Goal: Task Accomplishment & Management: Manage account settings

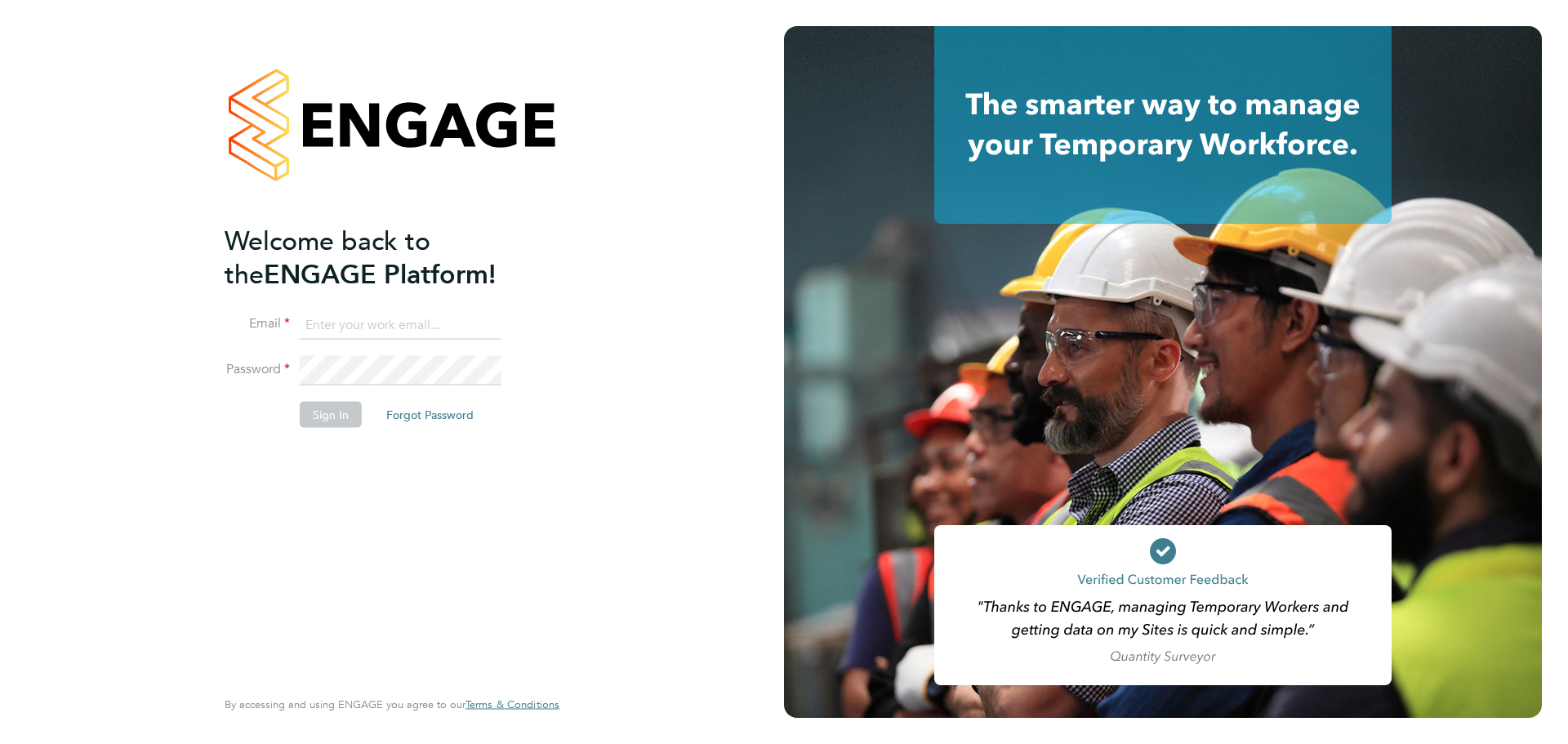
type input "louis.woodcock@vistry.co.uk"
click at [337, 409] on button "Sign In" at bounding box center [331, 416] width 62 height 27
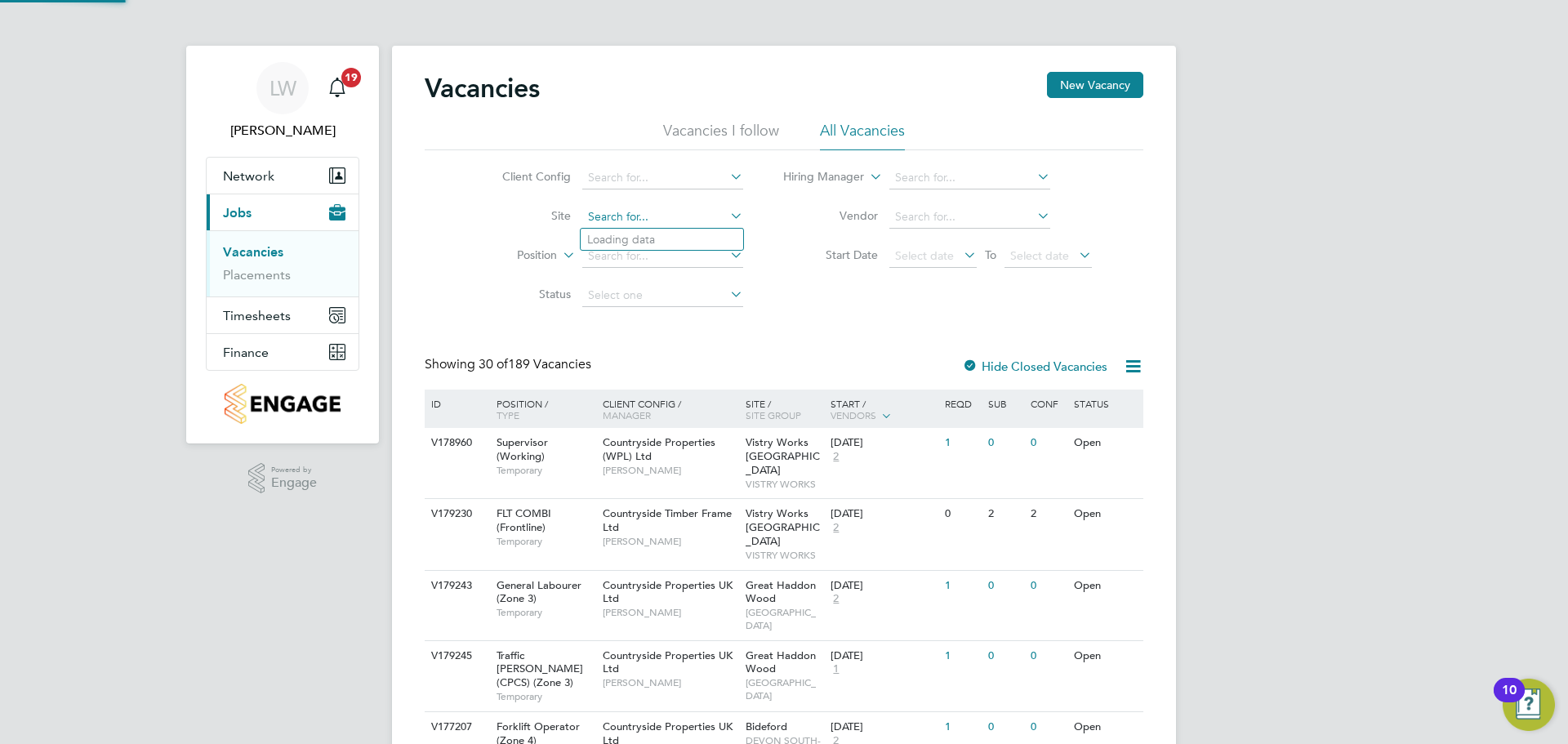
click at [625, 226] on input at bounding box center [663, 217] width 161 height 23
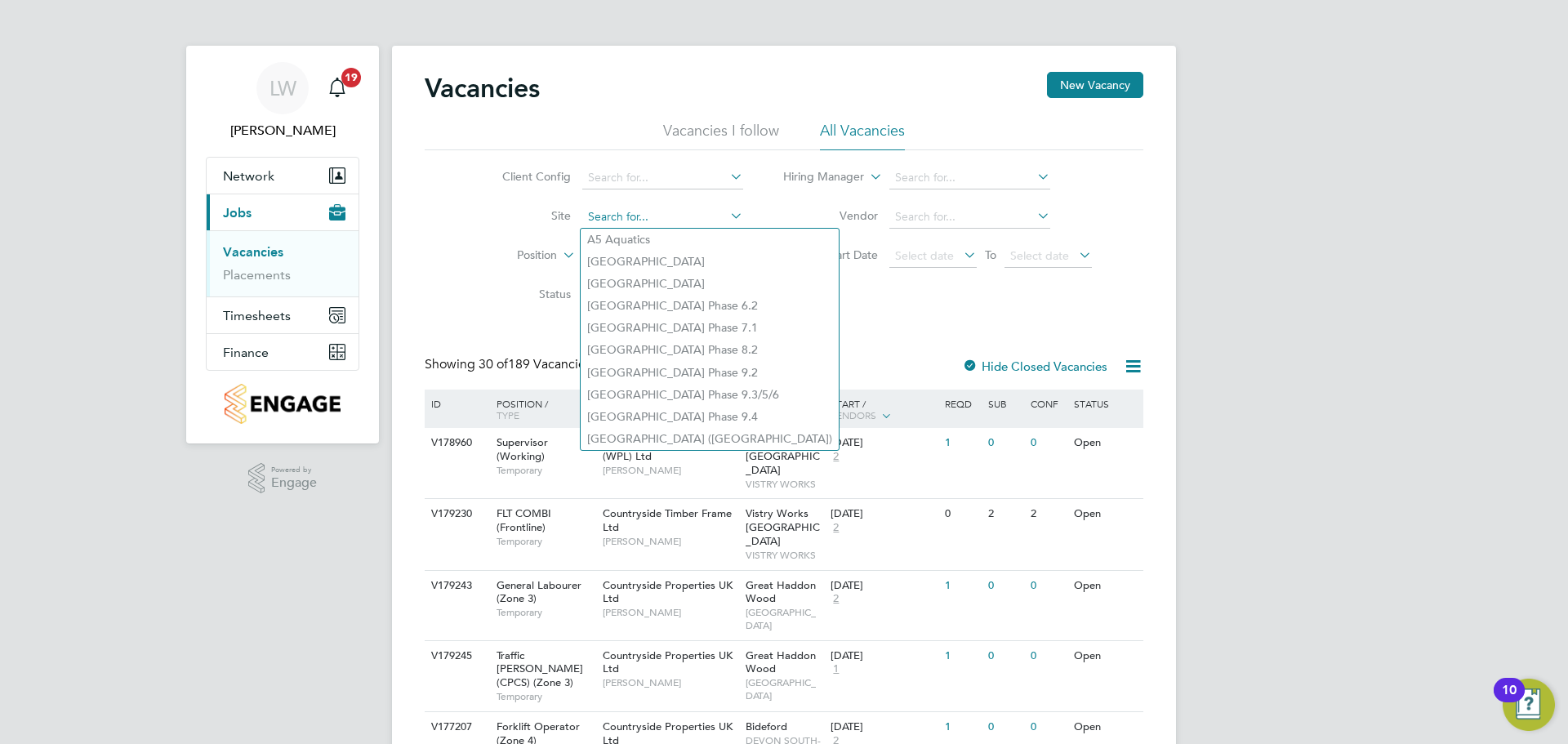
click at [591, 219] on input at bounding box center [663, 217] width 161 height 23
click at [515, 232] on li "Site" at bounding box center [610, 216] width 307 height 39
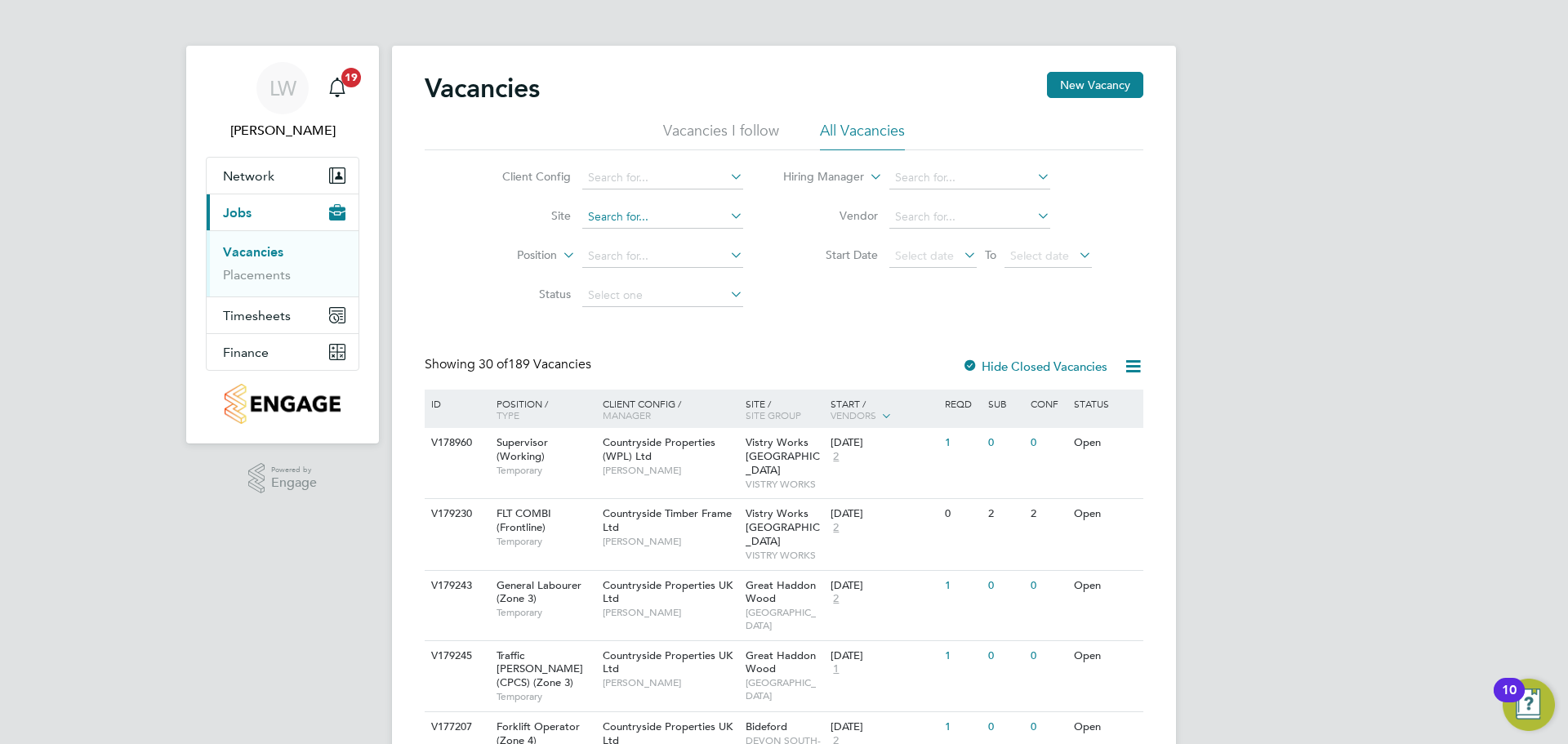
click at [591, 215] on input at bounding box center [663, 217] width 161 height 23
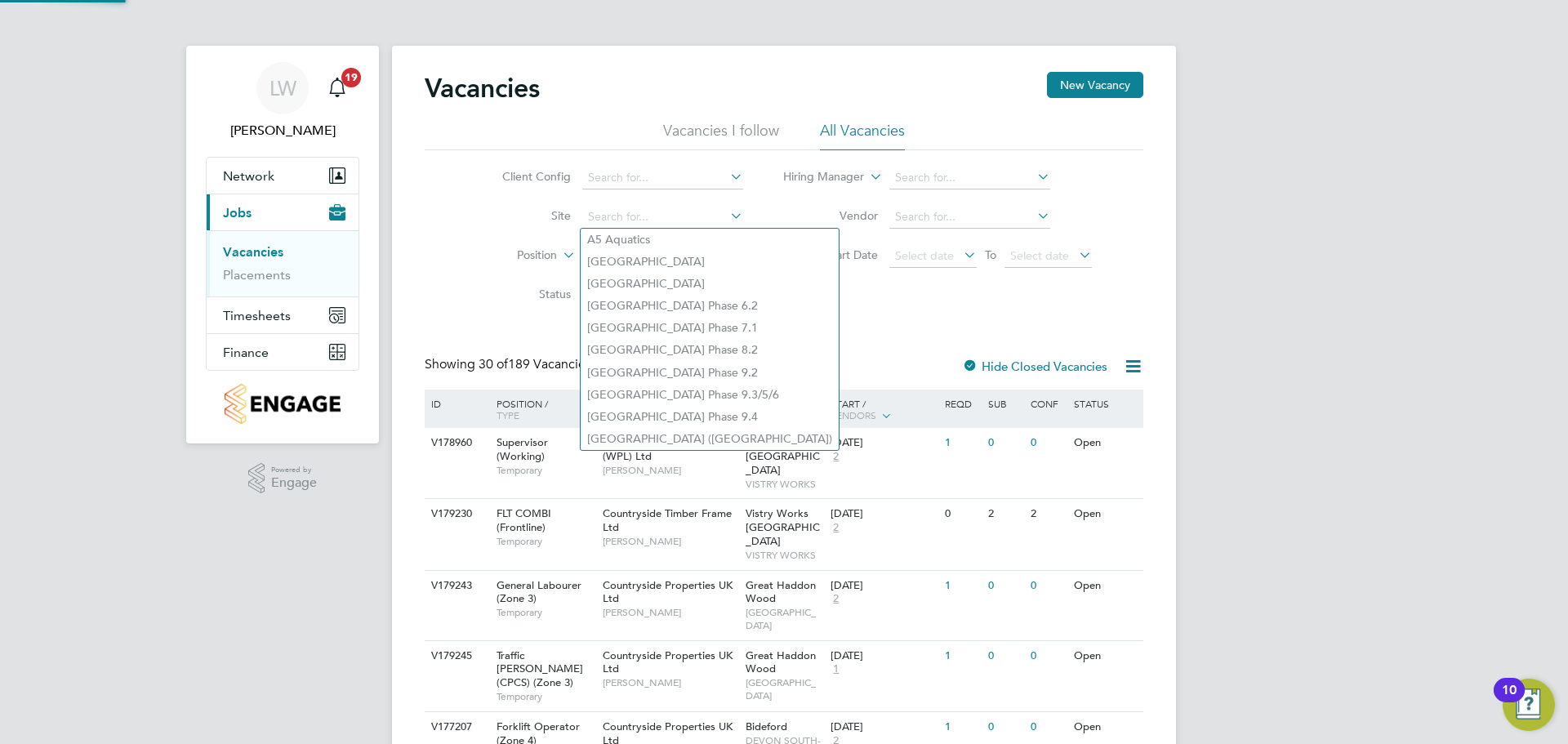
click at [504, 228] on li "Site" at bounding box center [610, 216] width 307 height 39
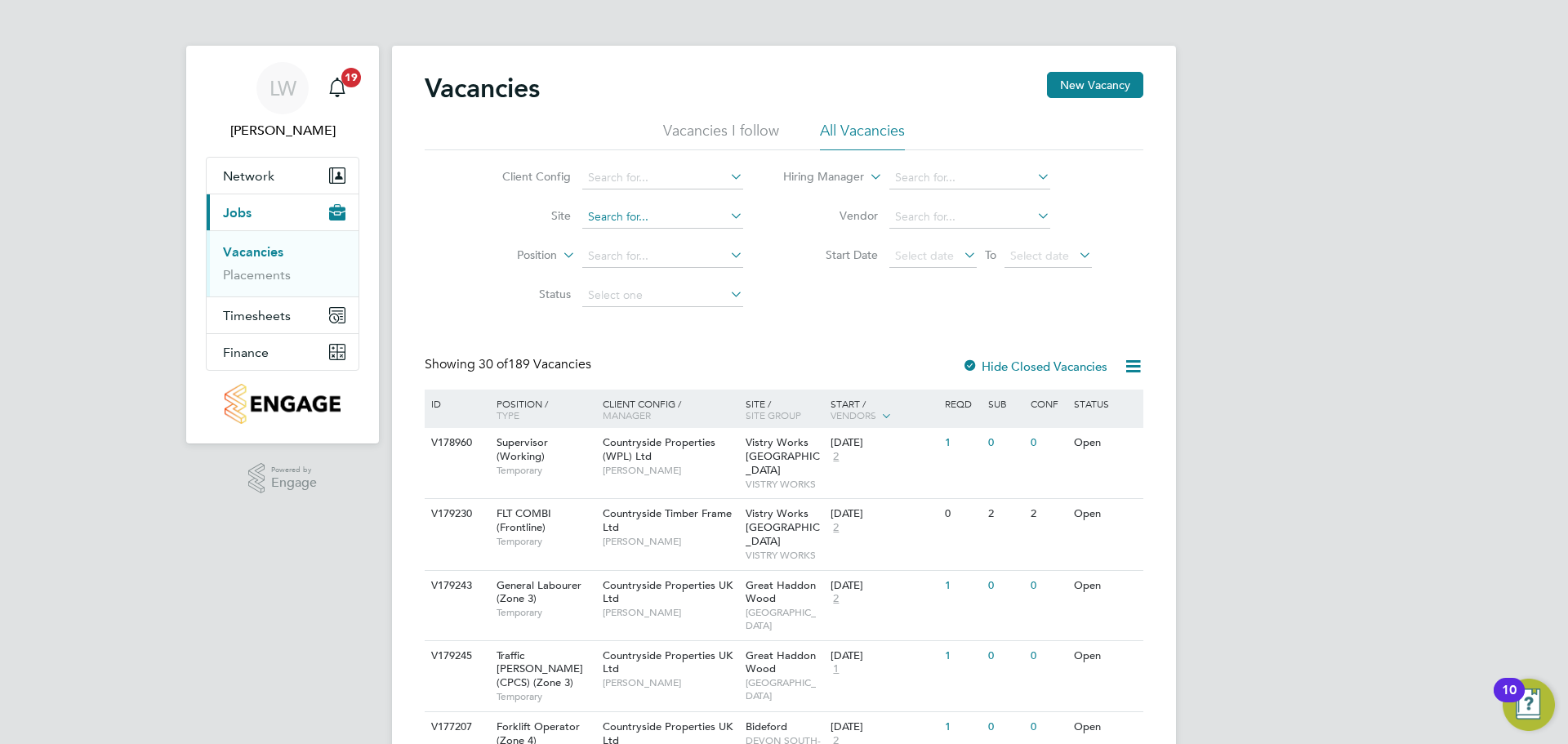
click at [586, 217] on input at bounding box center [663, 217] width 161 height 23
click at [490, 228] on li "Site" at bounding box center [610, 216] width 307 height 39
click at [595, 208] on input at bounding box center [663, 217] width 161 height 23
click at [248, 319] on span "Timesheets" at bounding box center [257, 315] width 68 height 16
click at [252, 287] on link "Timesheets" at bounding box center [257, 289] width 68 height 16
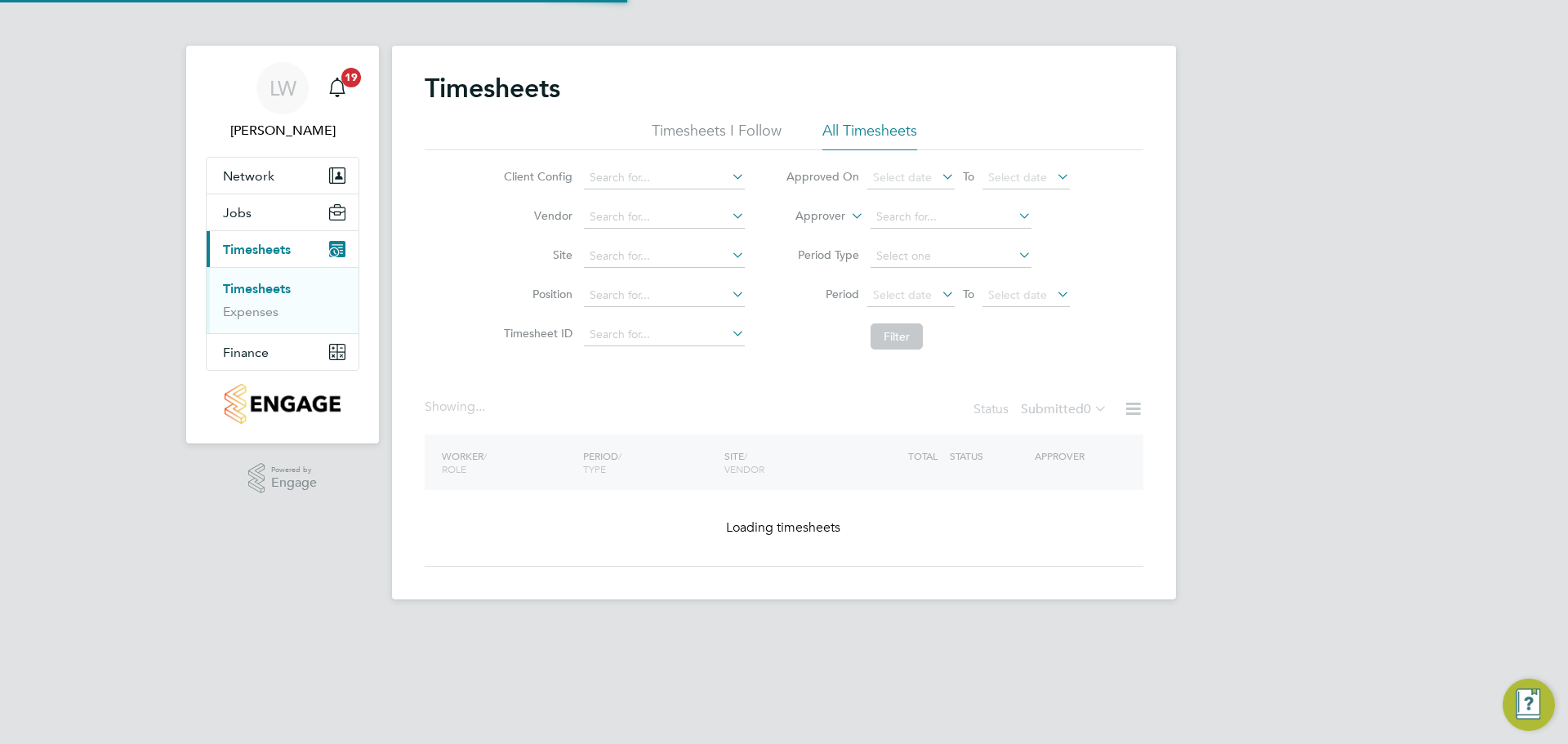
click at [606, 289] on input at bounding box center [664, 296] width 161 height 23
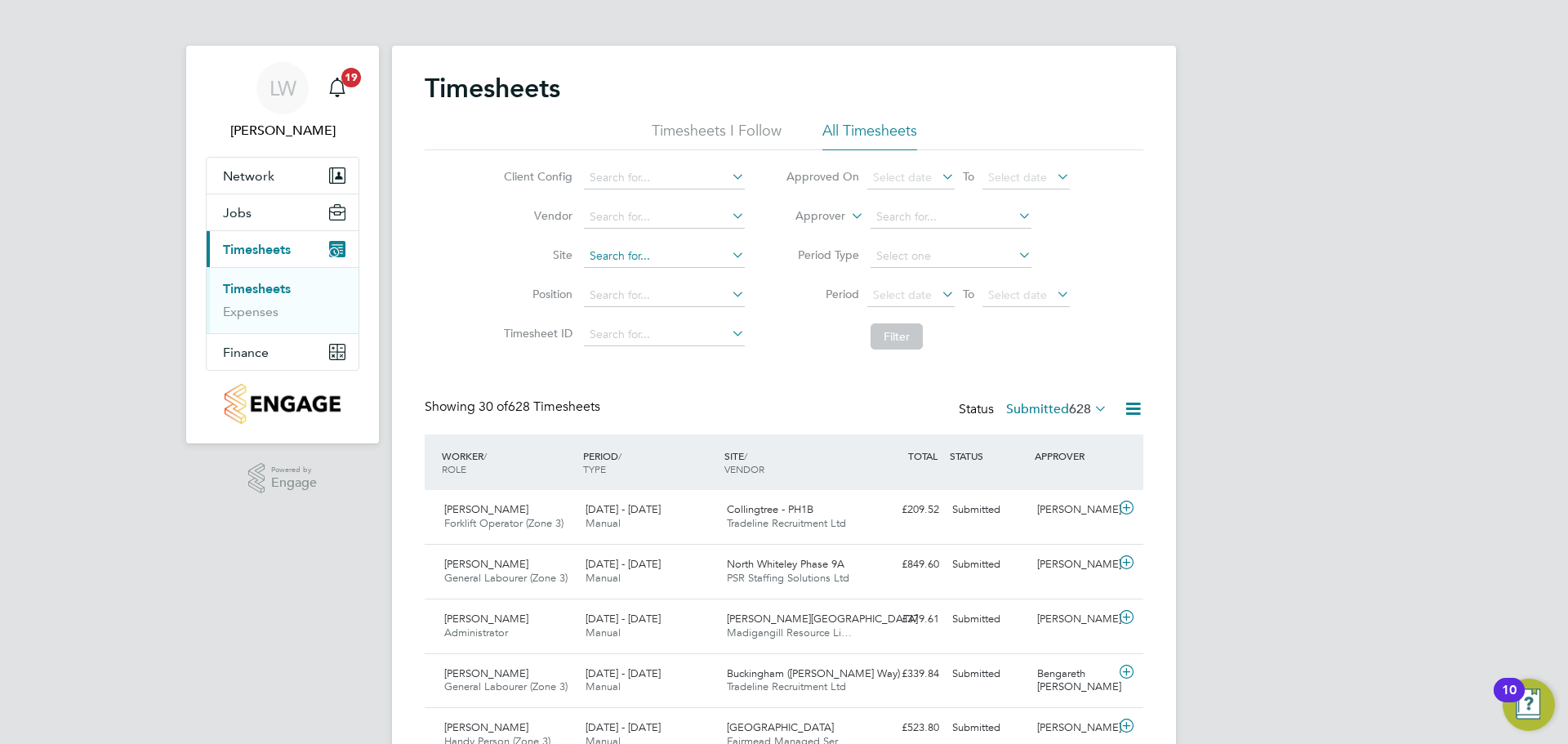
click at [603, 265] on input at bounding box center [664, 257] width 161 height 23
click at [607, 274] on b "Glenvale" at bounding box center [612, 279] width 47 height 14
type input "[GEOGRAPHIC_DATA]"
click at [906, 327] on button "Filter" at bounding box center [896, 337] width 52 height 27
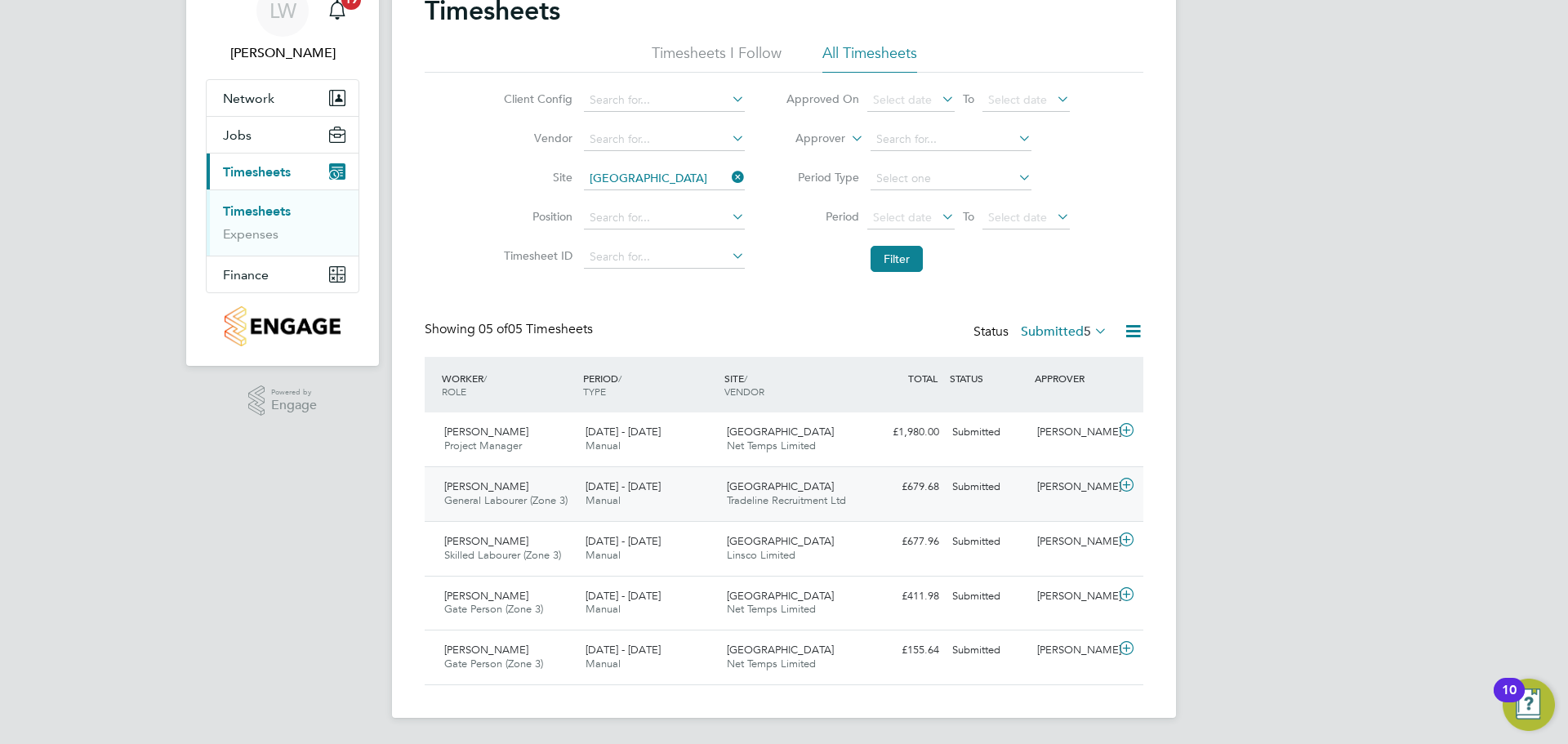
click at [559, 496] on span "General Labourer (Zone 3)" at bounding box center [506, 500] width 124 height 14
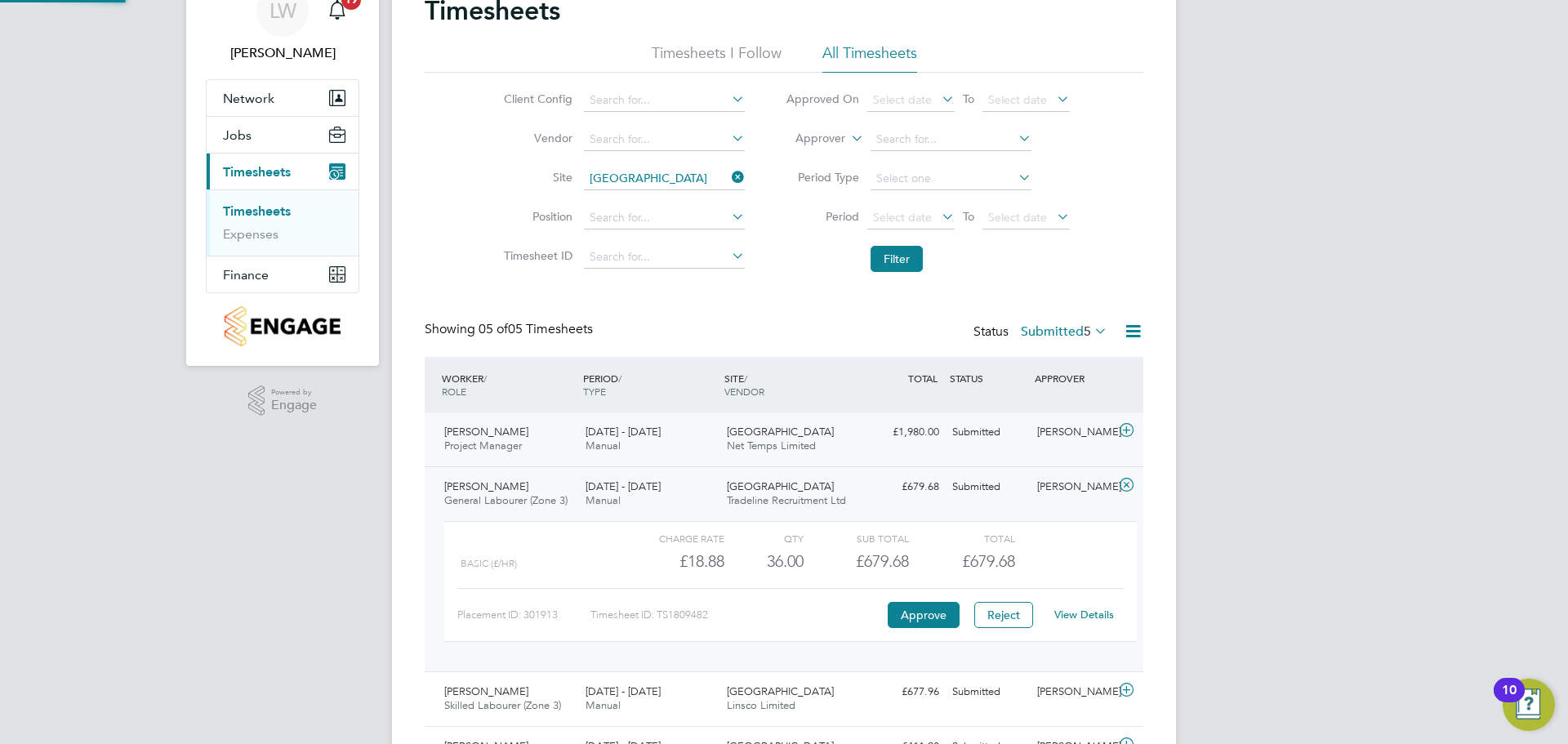
click at [730, 452] on span "Net Temps Limited" at bounding box center [771, 445] width 89 height 14
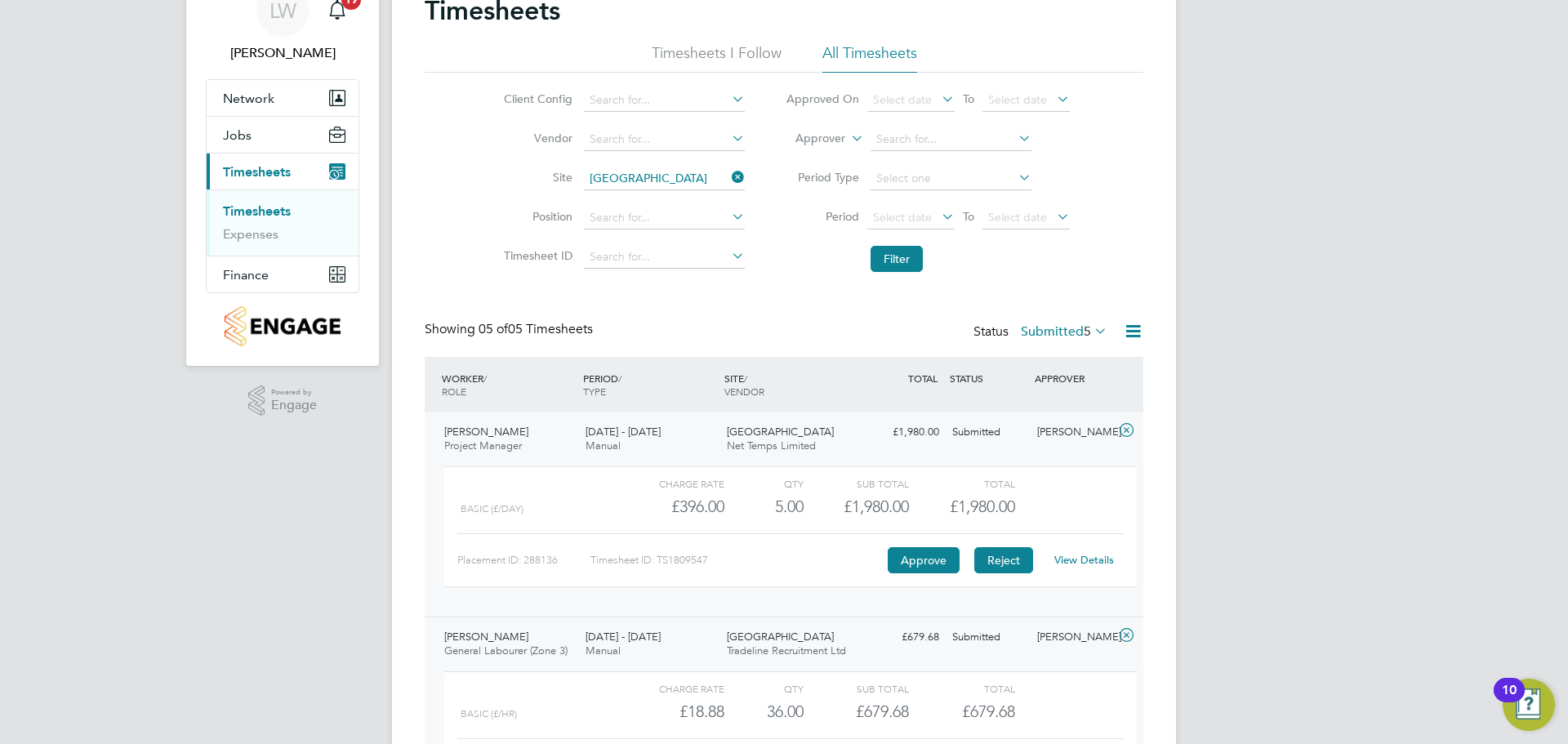
click at [995, 560] on button "Reject" at bounding box center [1003, 561] width 59 height 27
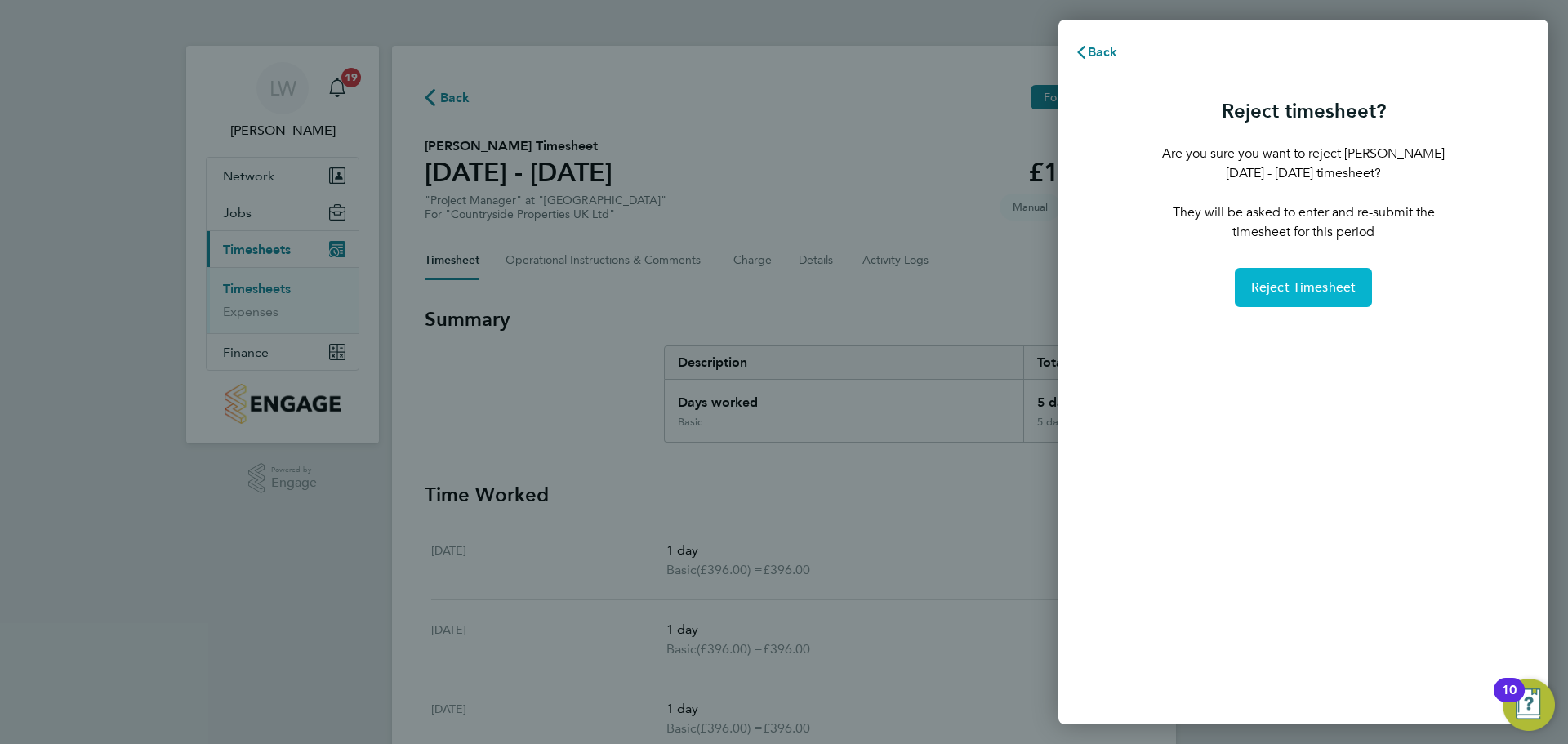
click at [1336, 284] on span "Reject Timesheet" at bounding box center [1303, 288] width 105 height 17
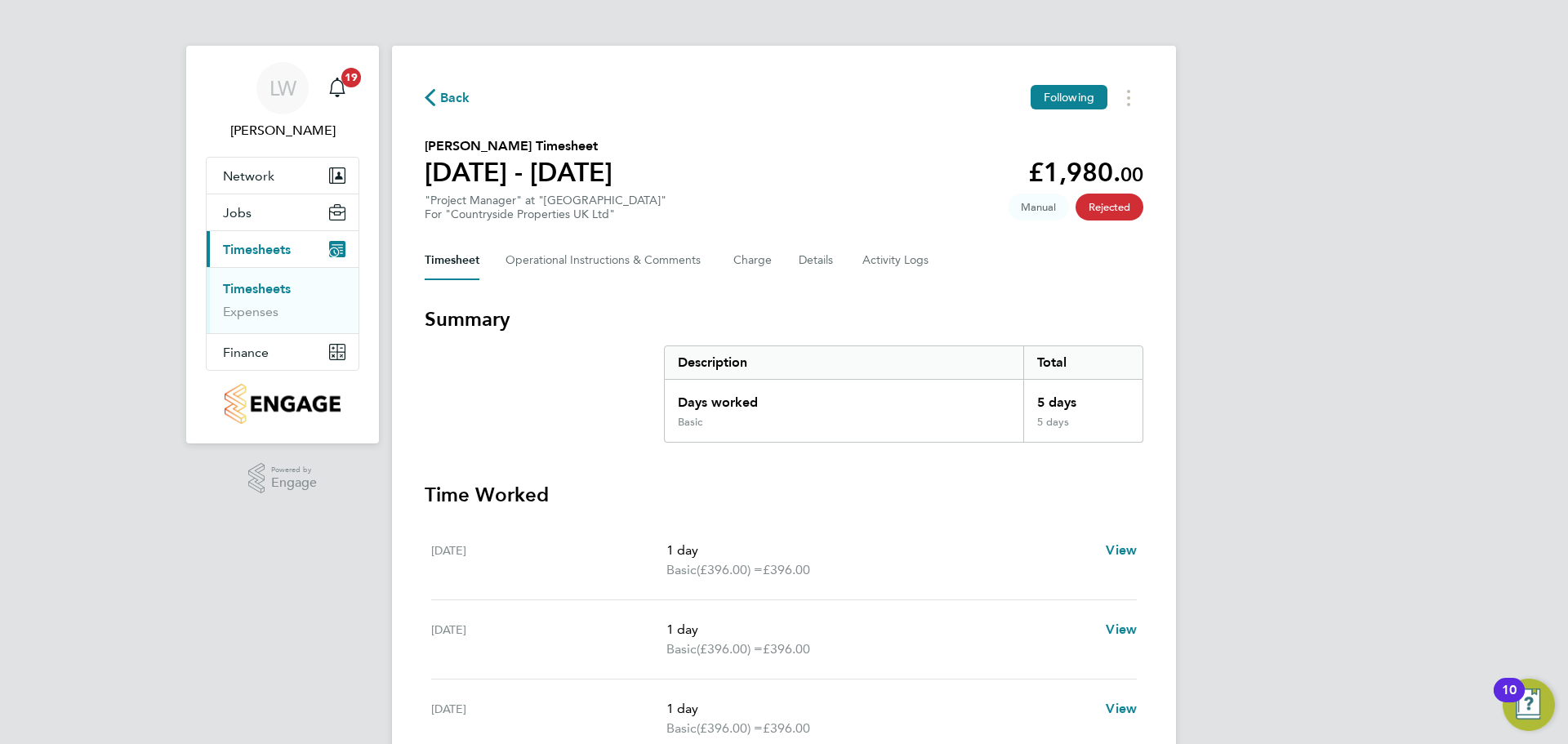
click at [260, 277] on ul "Timesheets Expenses" at bounding box center [282, 300] width 152 height 66
click at [255, 284] on link "Timesheets" at bounding box center [257, 289] width 68 height 16
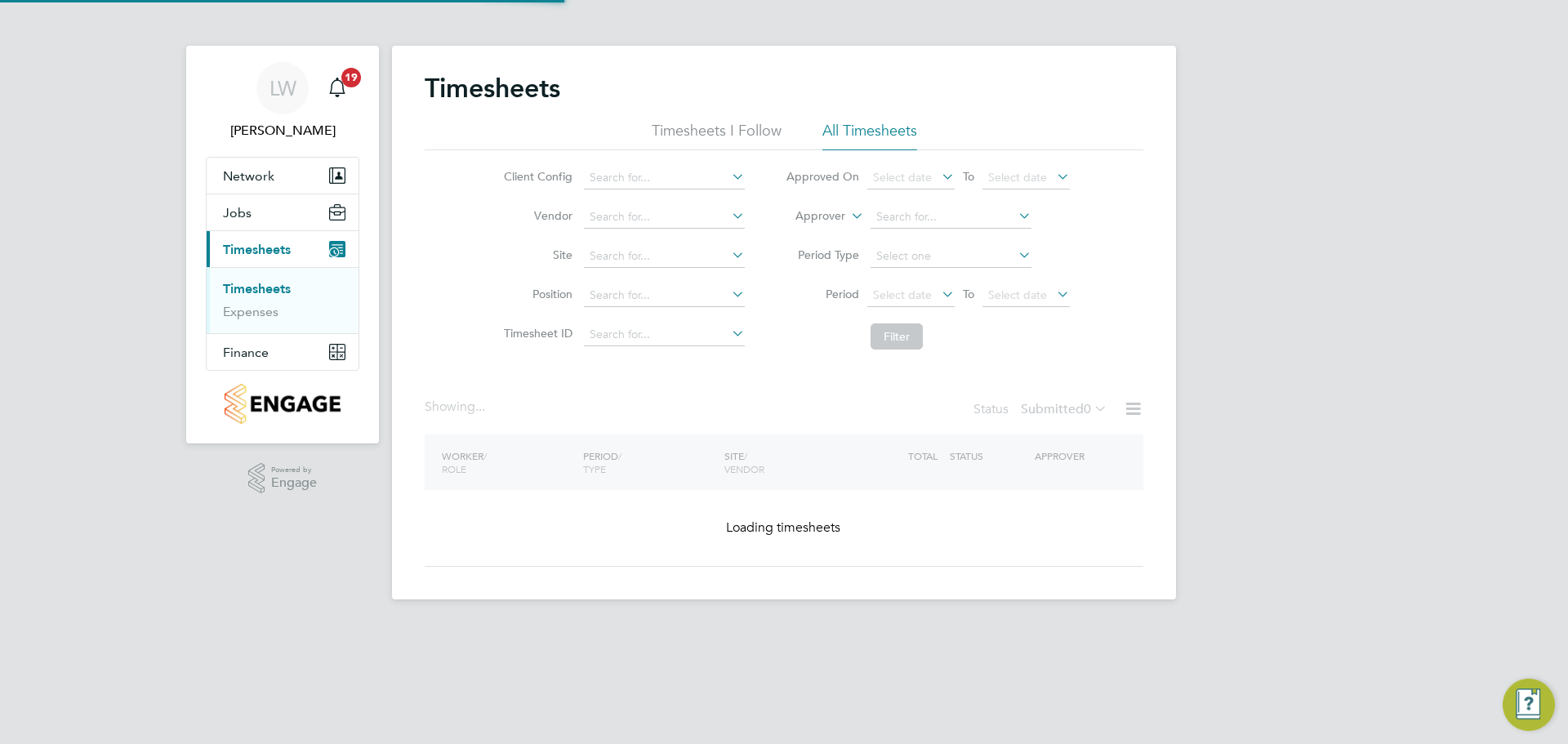
click at [625, 268] on li "Site" at bounding box center [622, 256] width 287 height 39
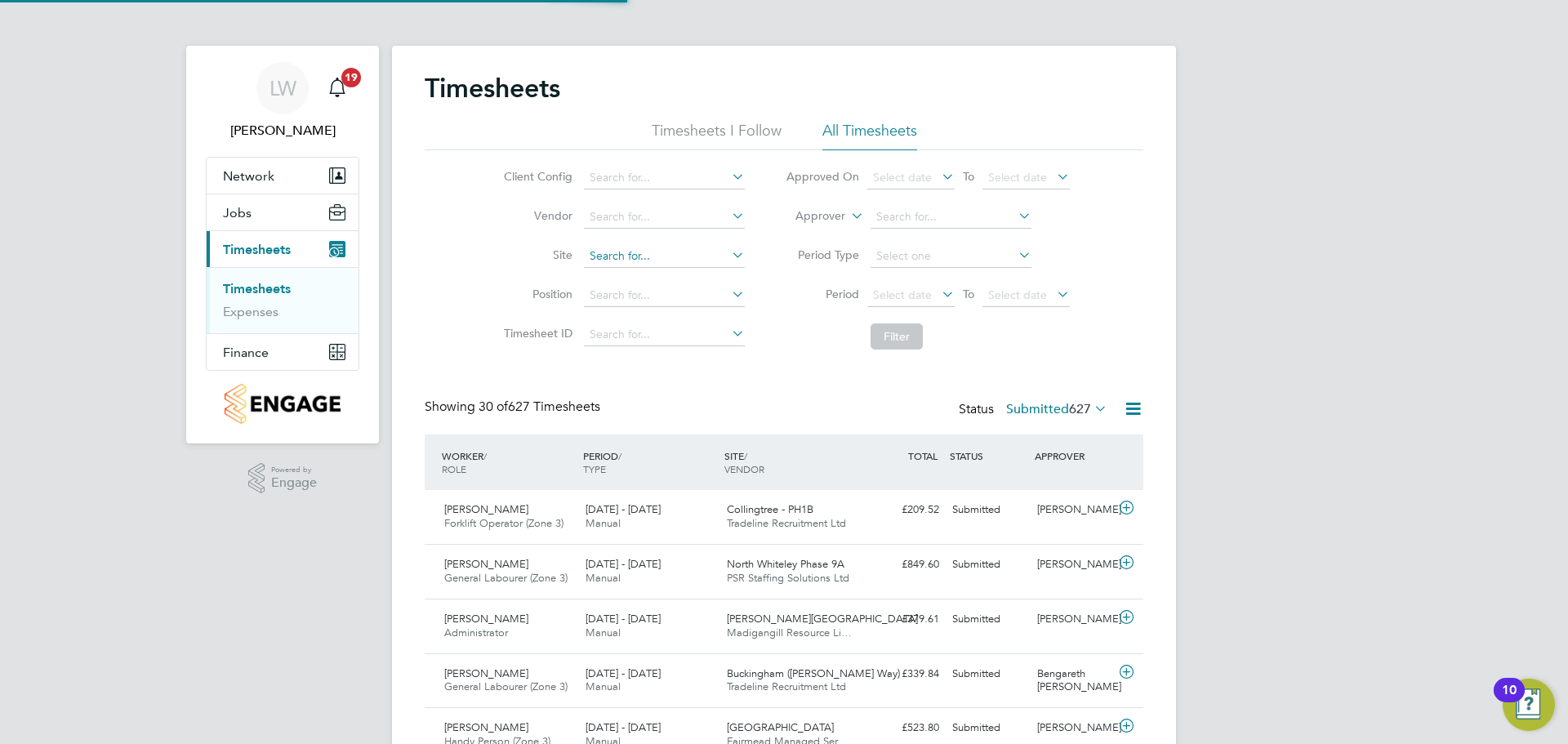
click at [638, 253] on input at bounding box center [664, 257] width 161 height 23
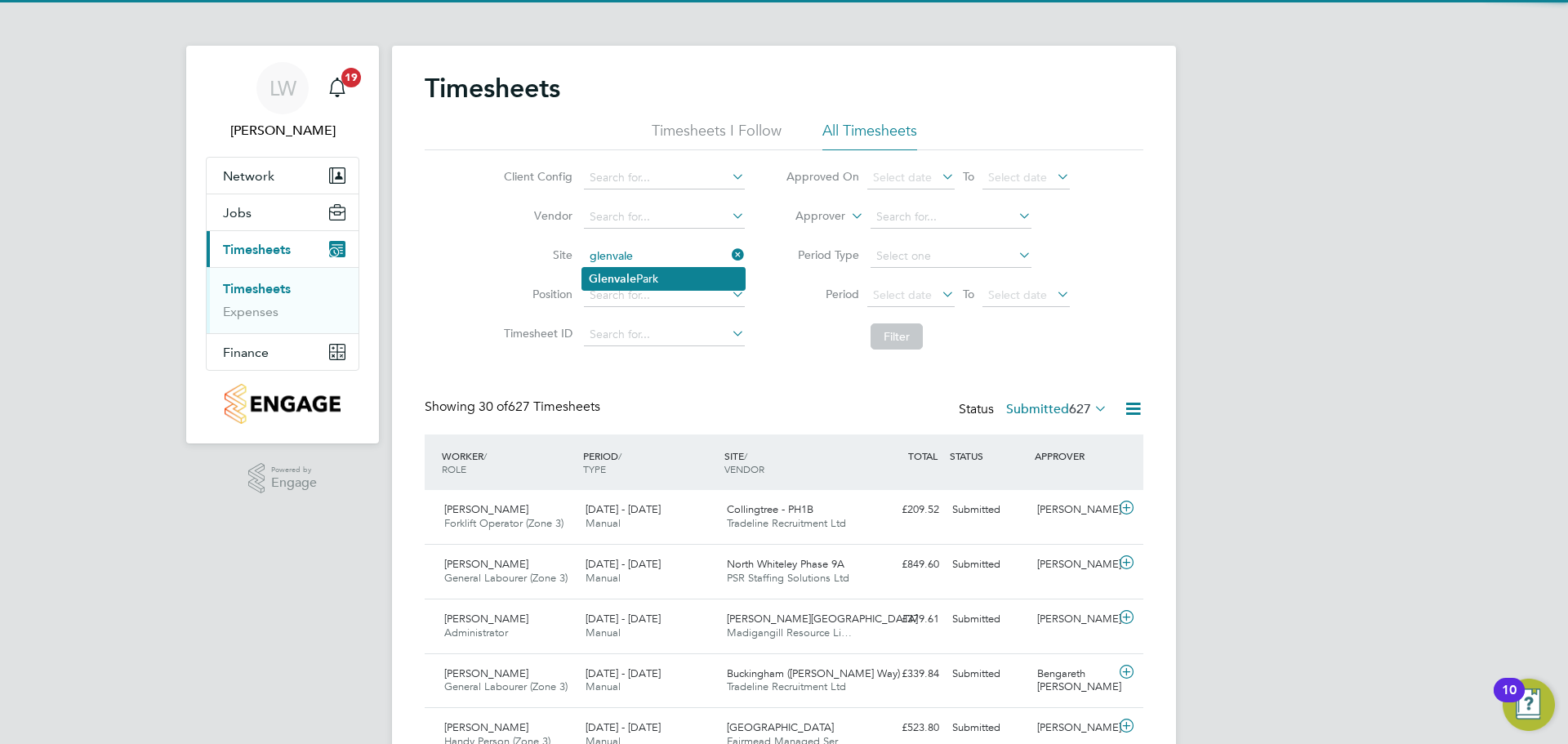
click at [640, 269] on li "[GEOGRAPHIC_DATA]" at bounding box center [663, 279] width 163 height 22
type input "[GEOGRAPHIC_DATA]"
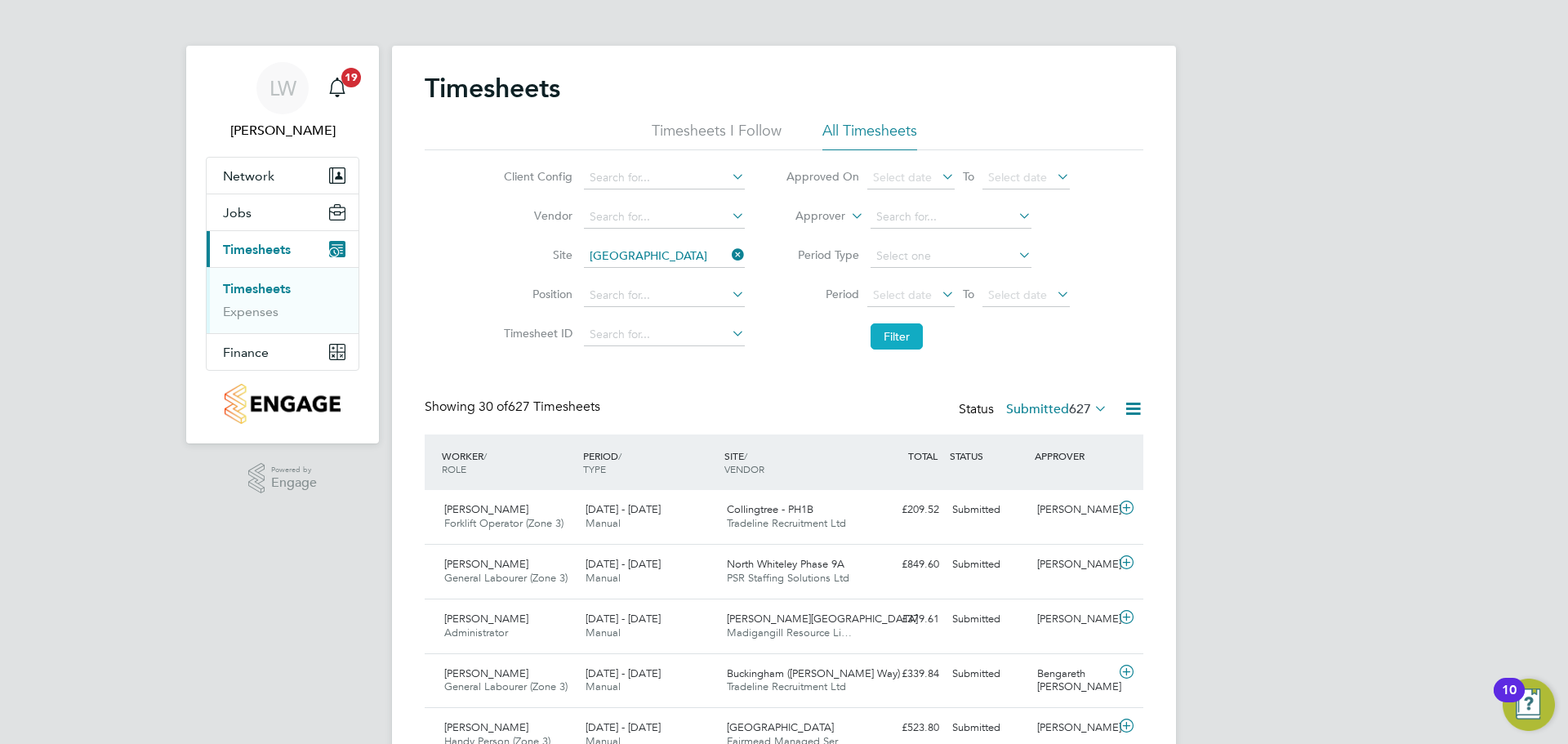
click at [895, 339] on button "Filter" at bounding box center [896, 337] width 52 height 27
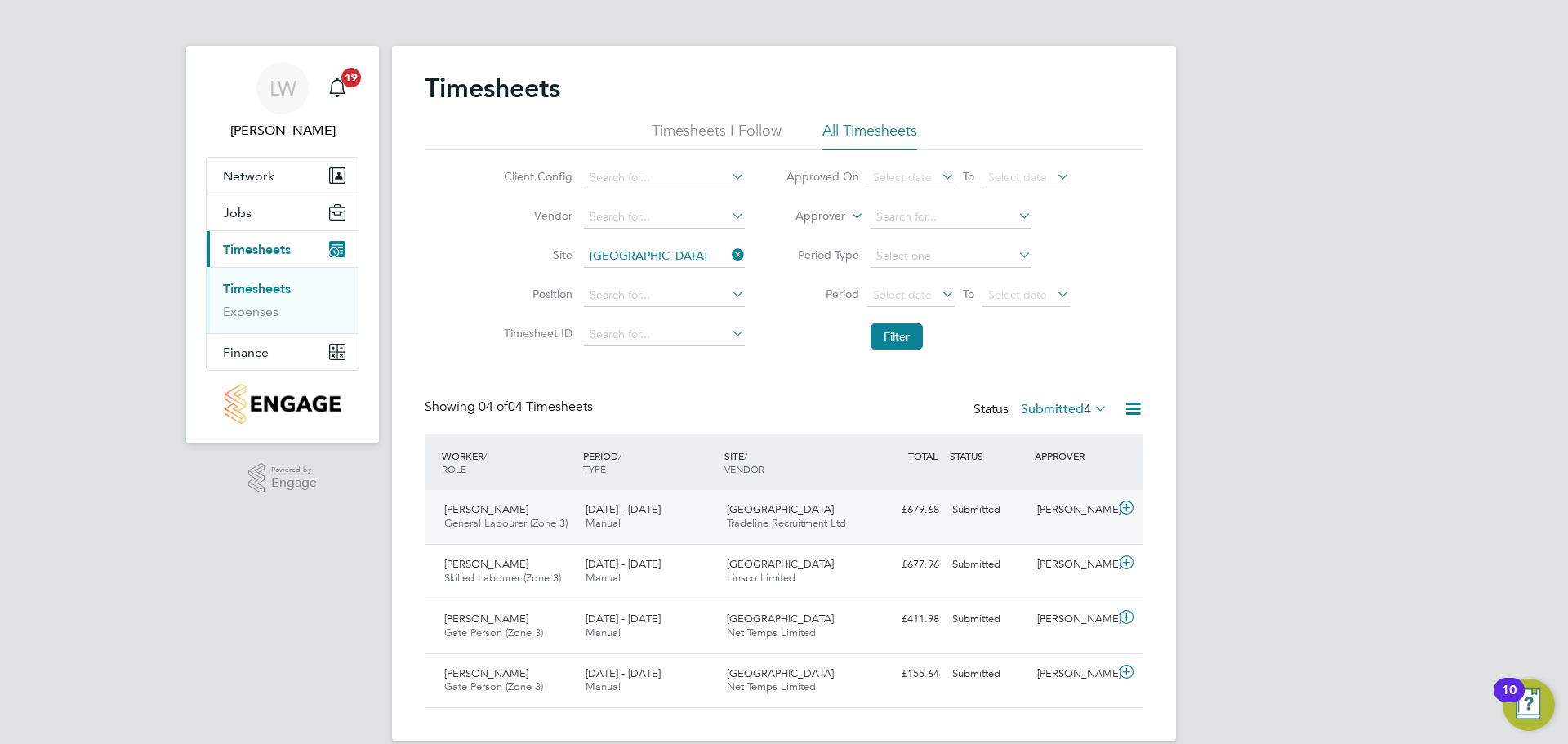
click at [809, 531] on div "Glenvale Park Tradeline Recruitment Ltd" at bounding box center [791, 517] width 141 height 41
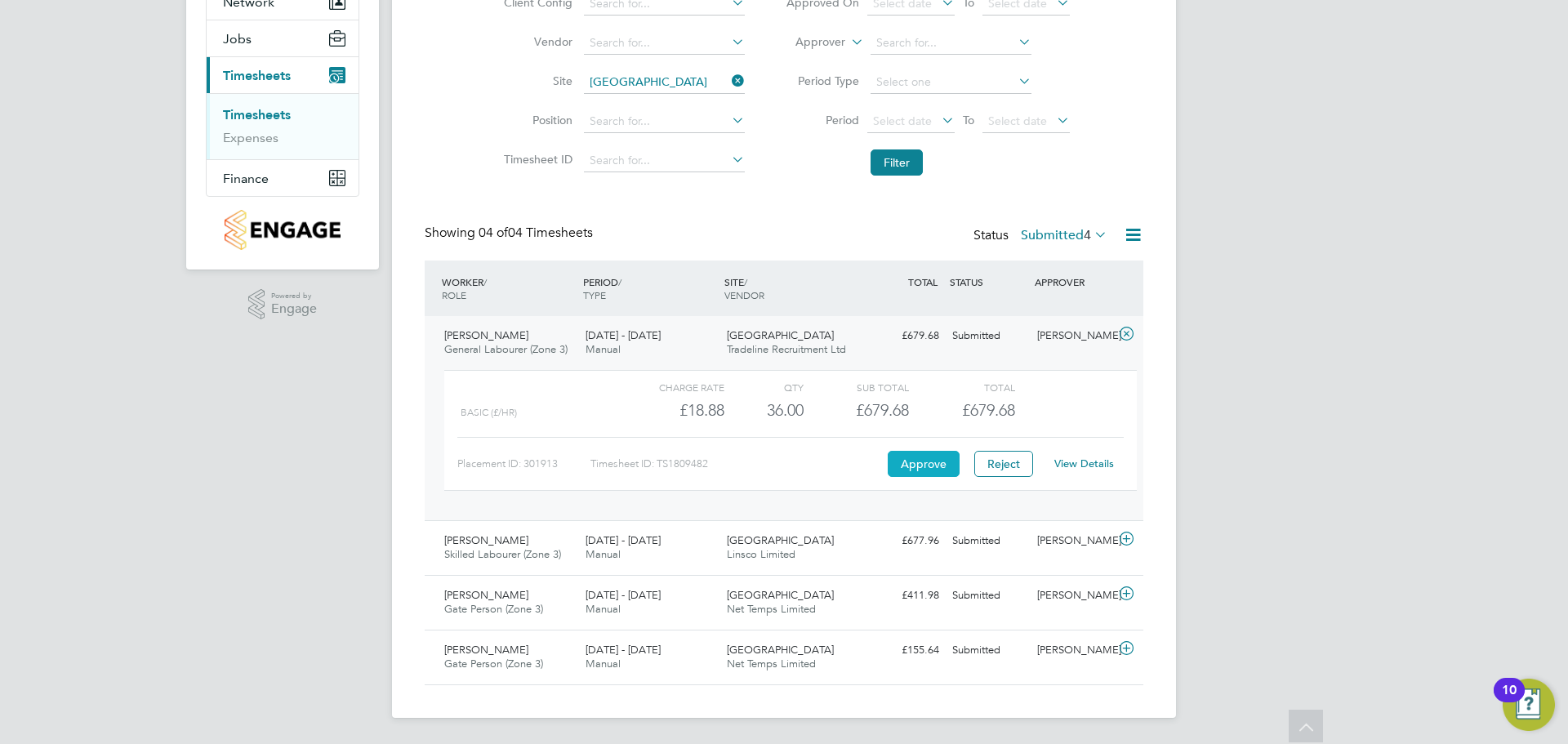
click at [921, 462] on button "Approve" at bounding box center [924, 464] width 72 height 27
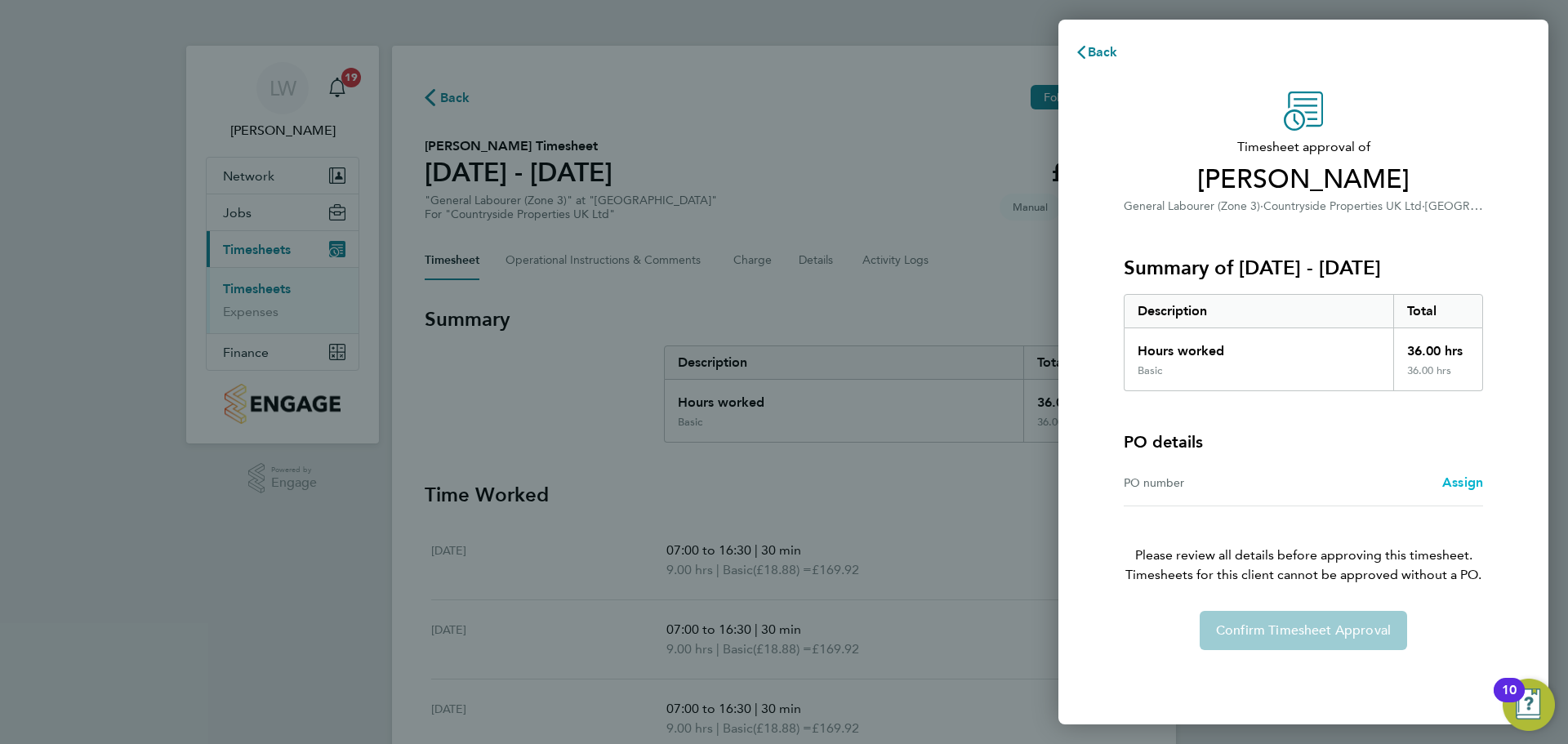
click at [1464, 477] on span "Assign" at bounding box center [1463, 482] width 41 height 16
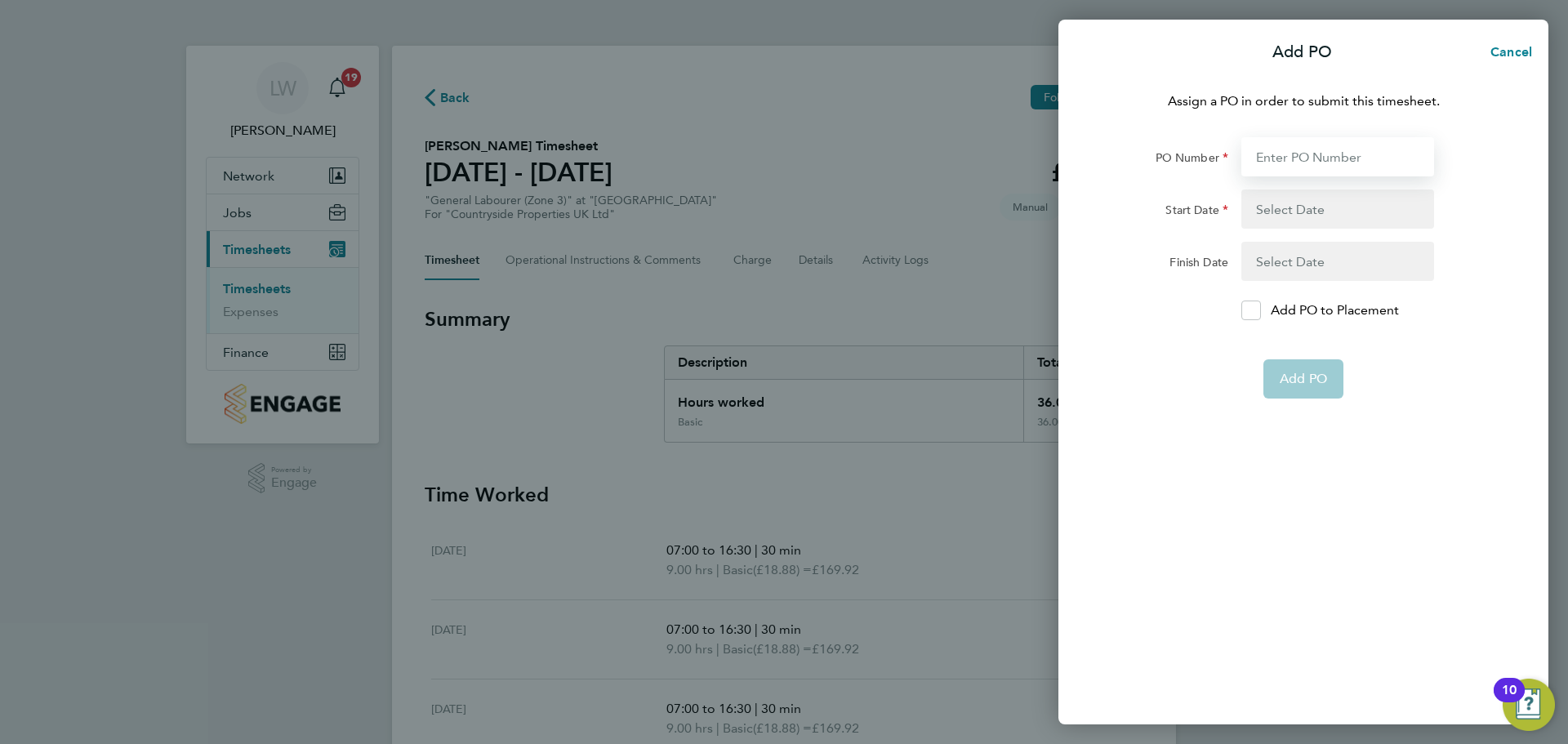
click at [1347, 143] on input "PO Number" at bounding box center [1337, 156] width 192 height 39
type input "M-MZ064/00054"
type input "06 Jan 25"
type input "28 Oct 25"
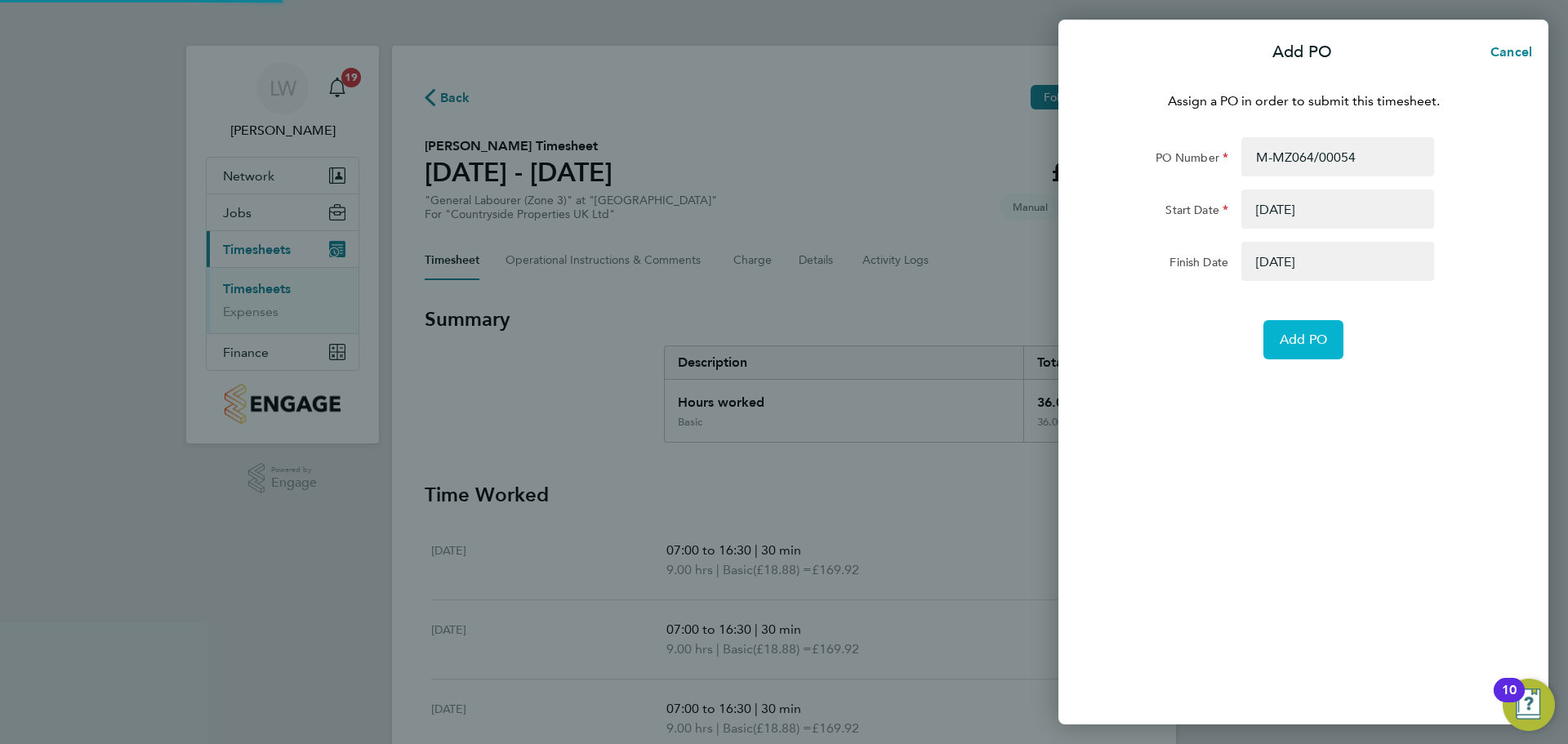
click at [1322, 338] on span "Add PO" at bounding box center [1303, 340] width 47 height 17
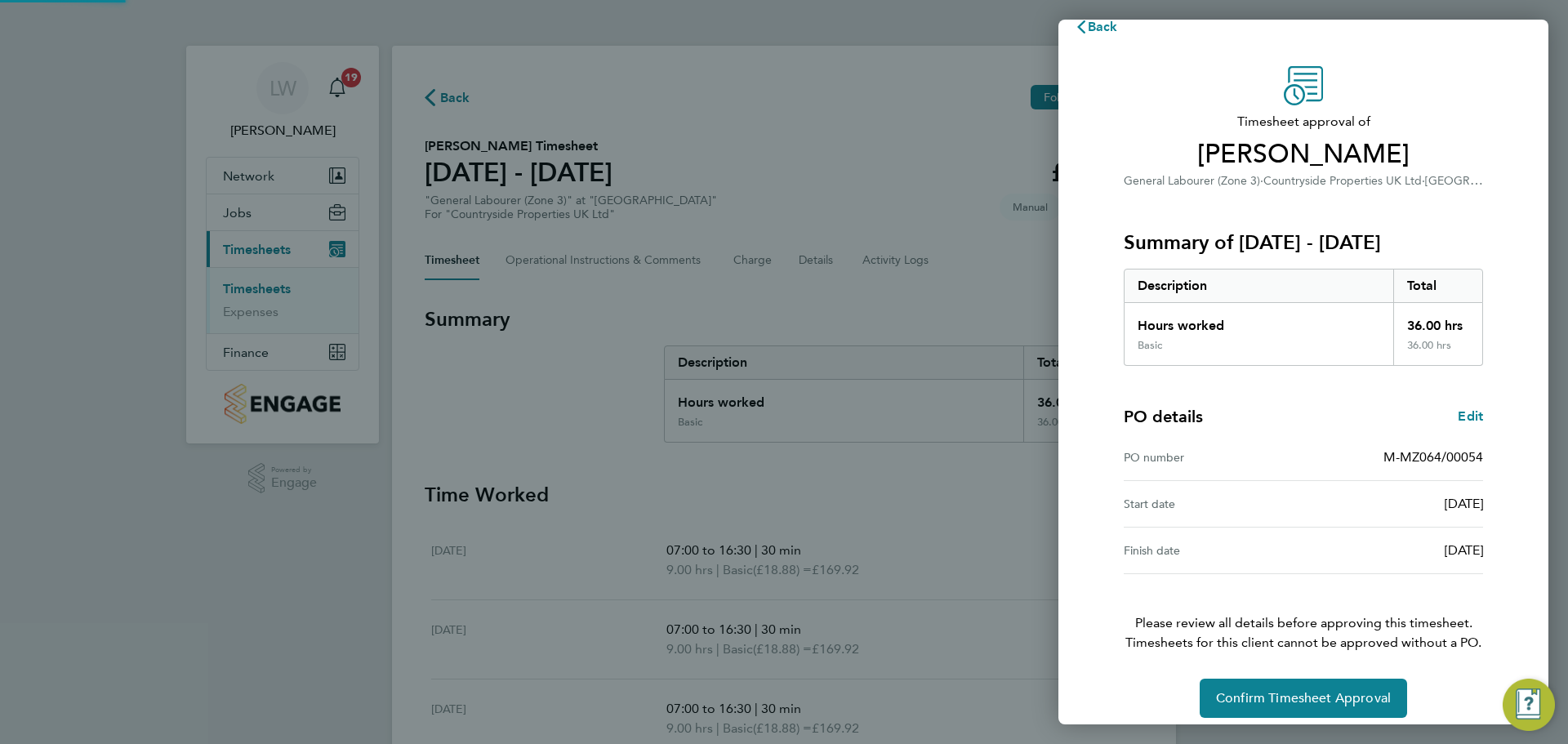
scroll to position [38, 0]
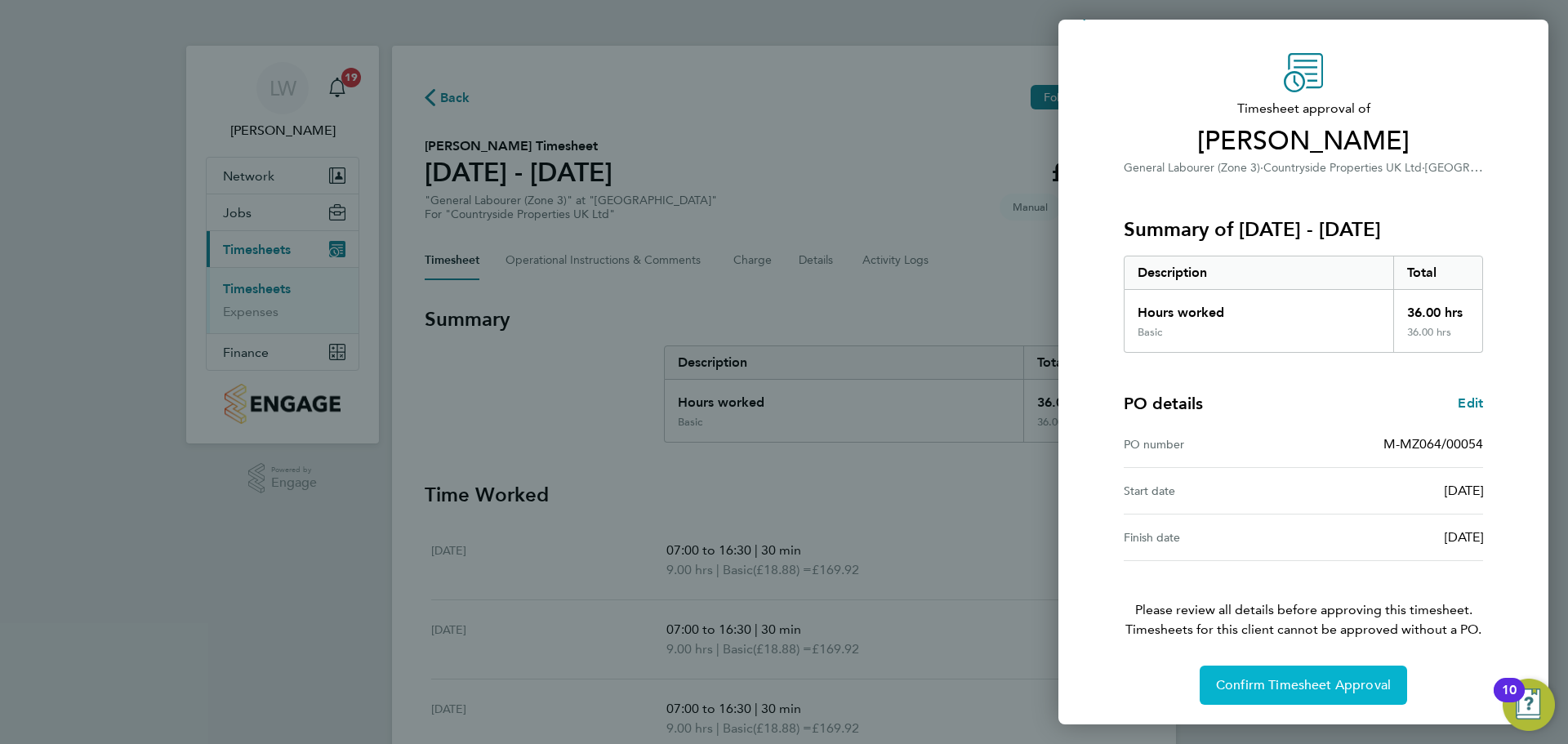
click at [1304, 671] on button "Confirm Timesheet Approval" at bounding box center [1303, 685] width 207 height 39
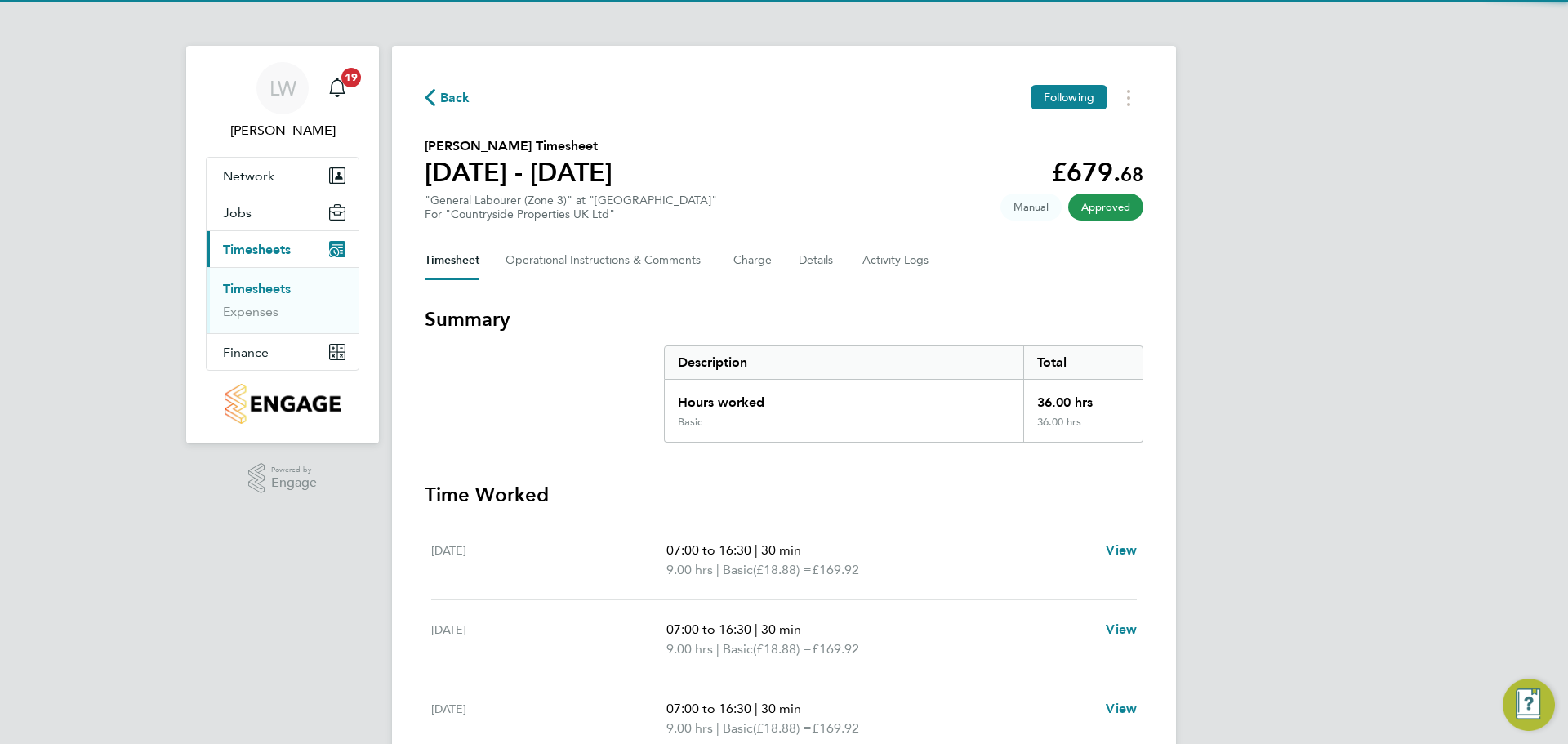
click at [269, 284] on link "Timesheets" at bounding box center [257, 289] width 68 height 16
